Goal: Task Accomplishment & Management: Complete application form

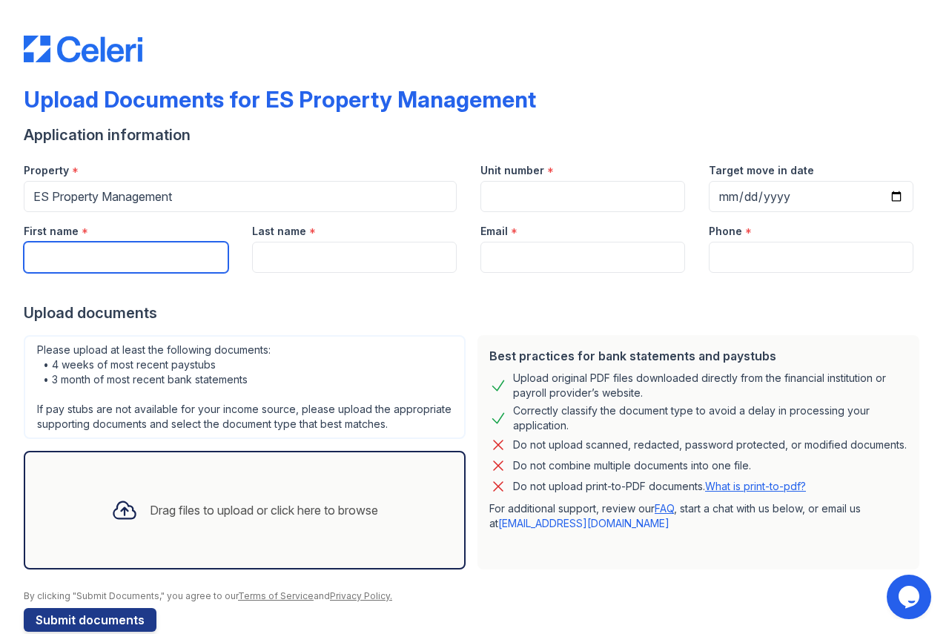
click at [111, 261] on input "First name" at bounding box center [126, 257] width 205 height 31
type input "Sadorlee"
type input "[PERSON_NAME]"
type input "[EMAIL_ADDRESS][DOMAIN_NAME]"
type input "3174178222"
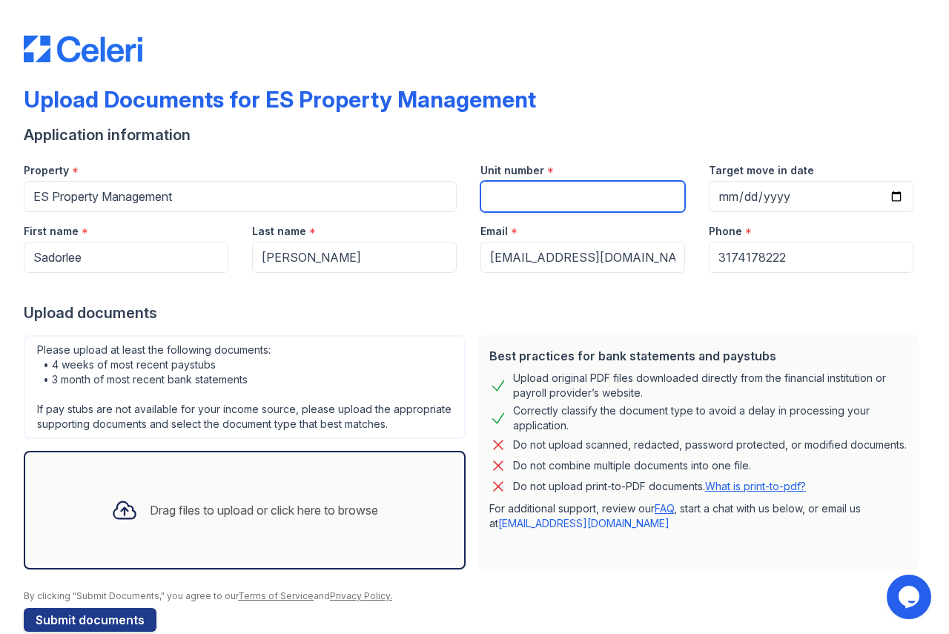
click at [507, 194] on input "Unit number" at bounding box center [583, 196] width 205 height 31
type input "[STREET_ADDRESS][PERSON_NAME]"
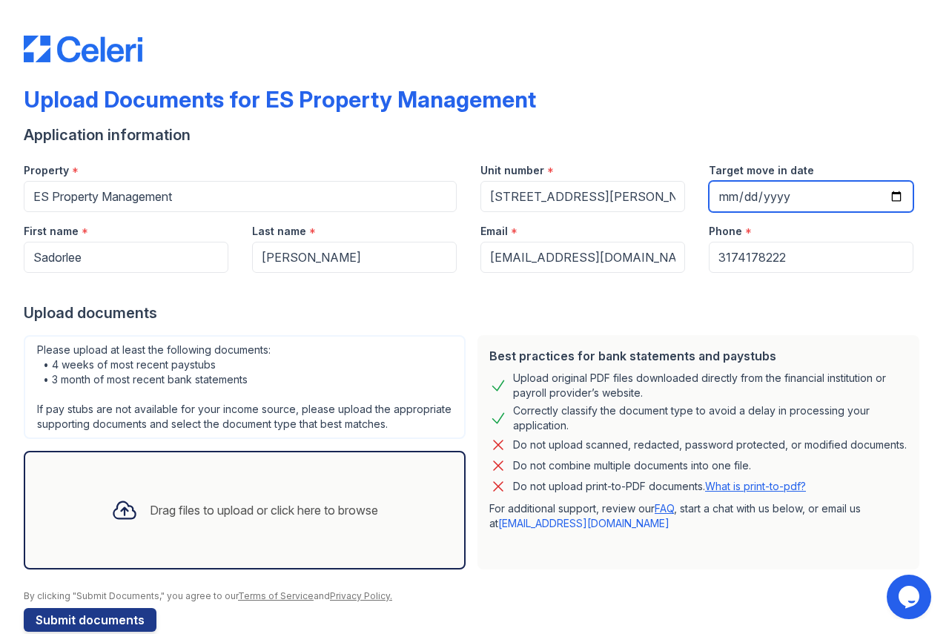
click at [886, 198] on input "Target move in date" at bounding box center [811, 196] width 205 height 31
type input "[DATE]"
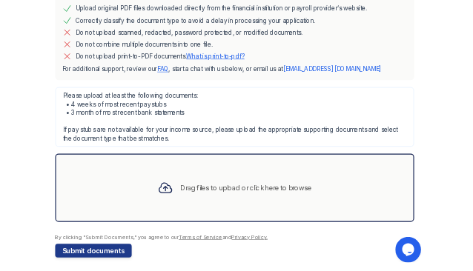
scroll to position [372, 0]
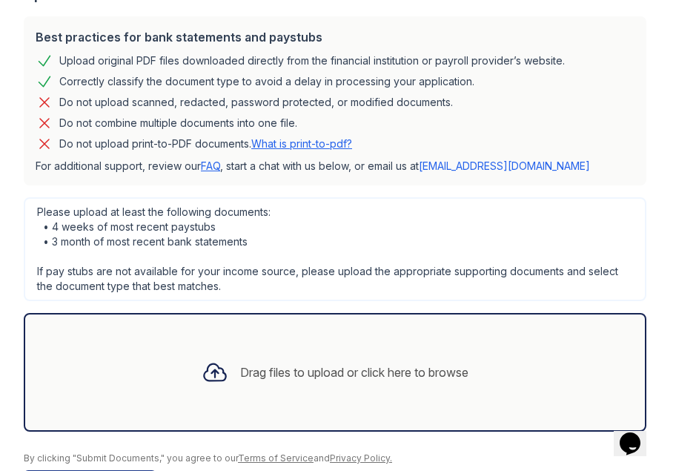
scroll to position [372, 0]
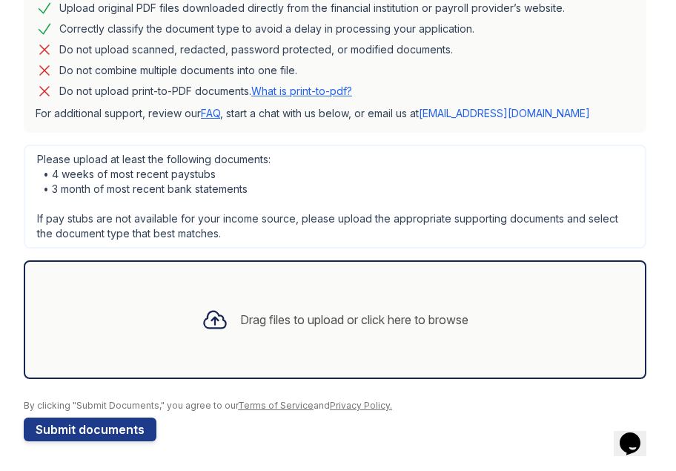
click at [365, 322] on div "Drag files to upload or click here to browse" at bounding box center [354, 320] width 228 height 18
click at [402, 306] on div "Drag files to upload or click here to browse" at bounding box center [335, 319] width 291 height 50
click at [196, 303] on div at bounding box center [215, 319] width 39 height 39
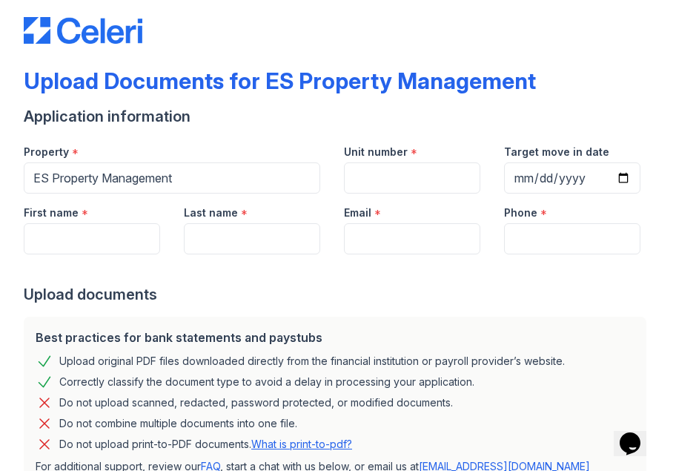
scroll to position [0, 0]
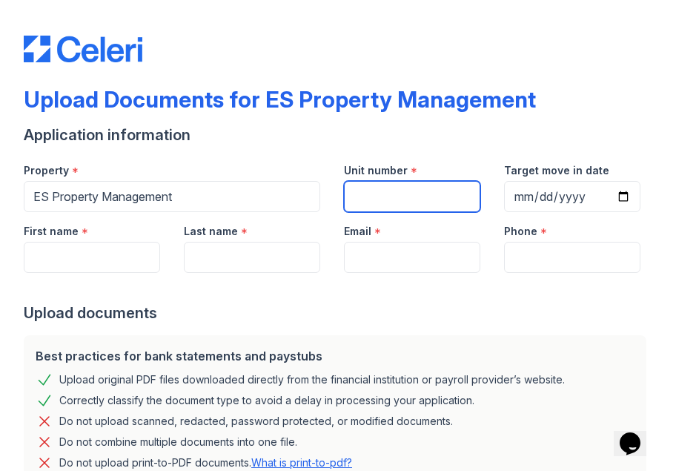
drag, startPoint x: 355, startPoint y: 192, endPoint x: 286, endPoint y: 205, distance: 70.1
click at [352, 190] on input "Unit number" at bounding box center [412, 196] width 136 height 31
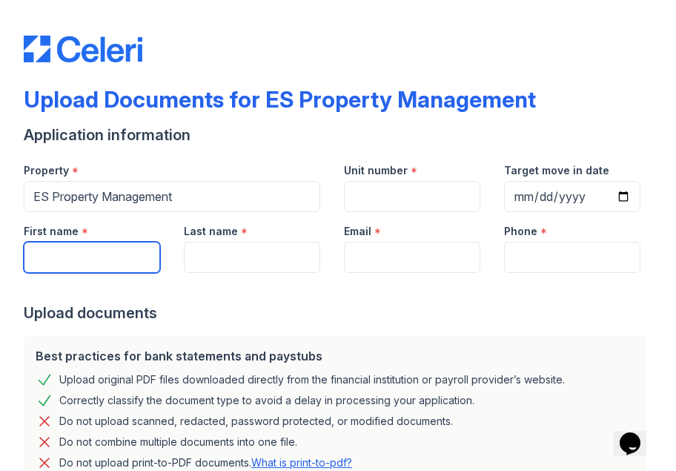
click at [69, 255] on input "First name" at bounding box center [92, 257] width 136 height 31
type input "Sadorlee"
type input "[PERSON_NAME]"
type input "[EMAIL_ADDRESS][DOMAIN_NAME]"
type input "3174178222"
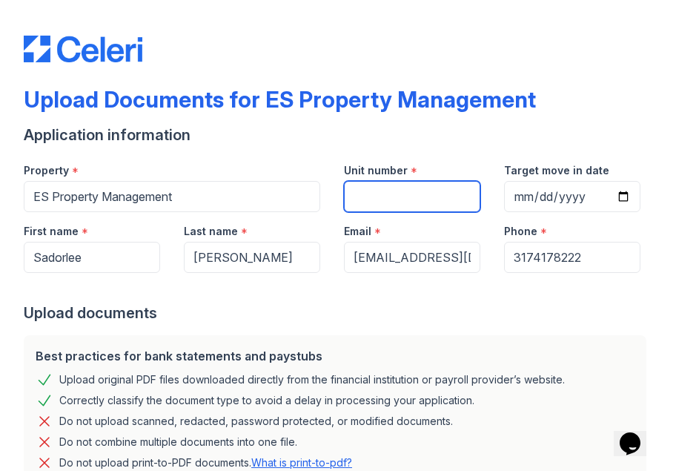
click at [371, 196] on input "Unit number" at bounding box center [412, 196] width 136 height 31
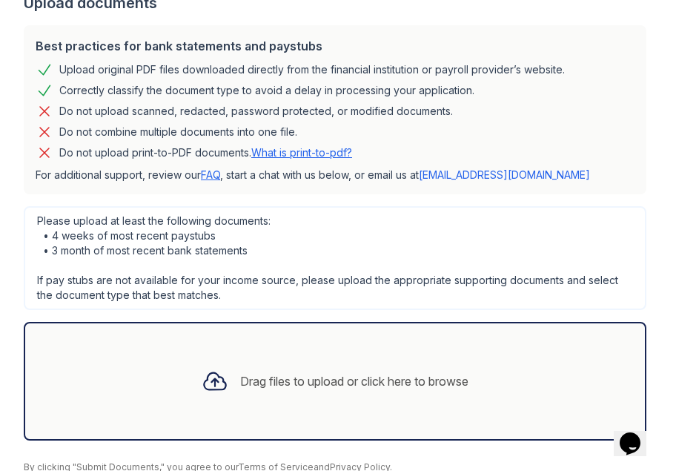
scroll to position [372, 0]
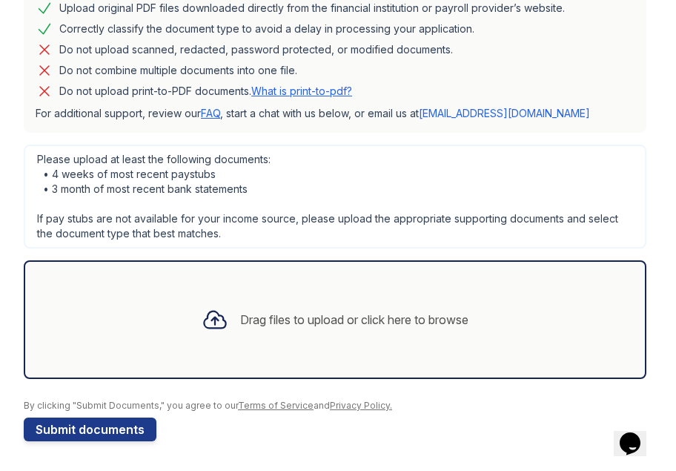
click at [386, 163] on div "Please upload at least the following documents: • 4 weeks of most recent paystu…" at bounding box center [335, 197] width 623 height 104
